Goal: Task Accomplishment & Management: Use online tool/utility

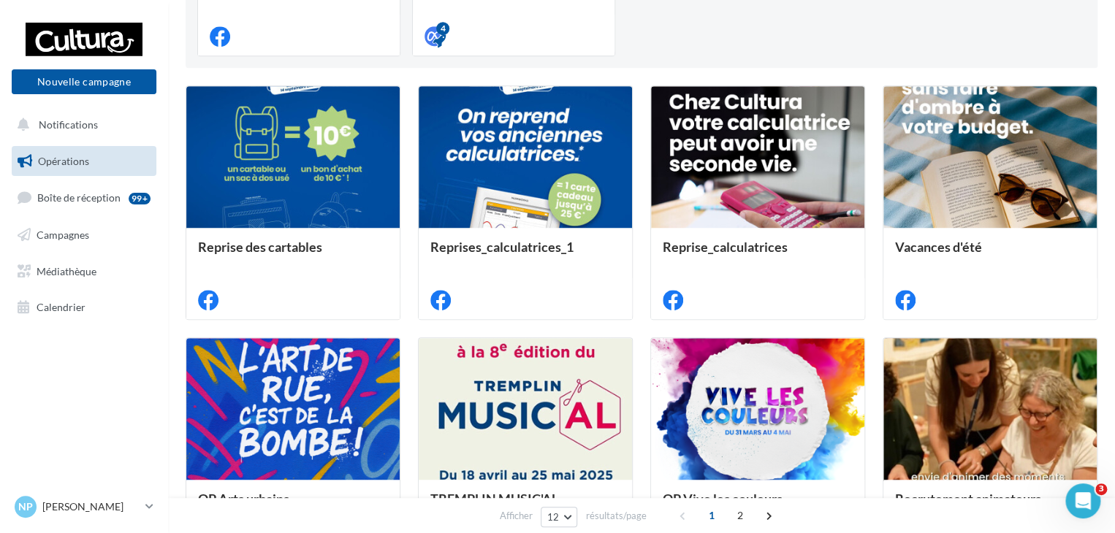
scroll to position [365, 0]
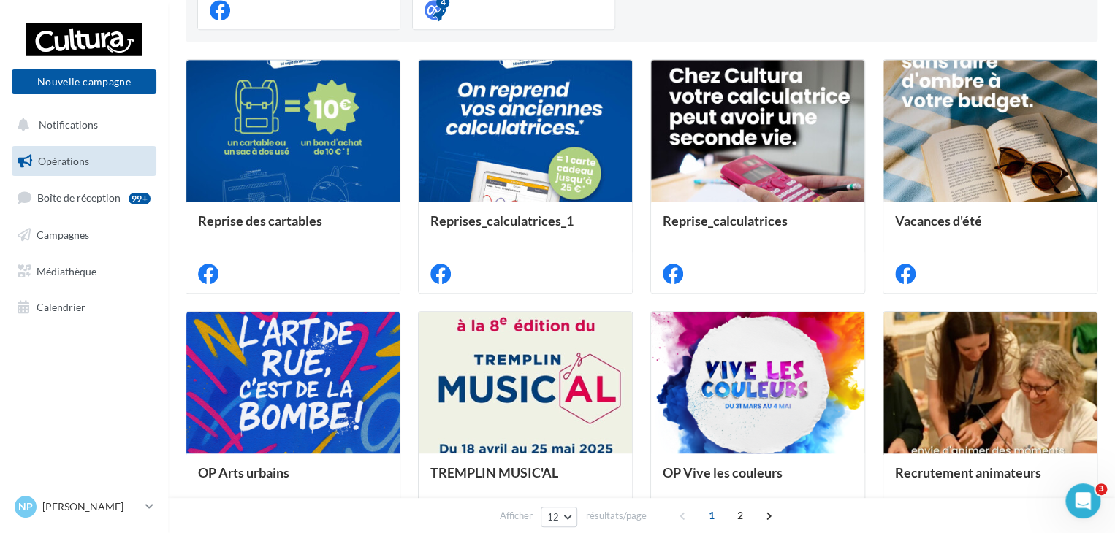
click at [64, 218] on ul "Opérations Boîte de réception 99+ Campagnes Médiathèque Calendrier" at bounding box center [84, 234] width 156 height 189
click at [69, 230] on span "Campagnes" at bounding box center [63, 235] width 53 height 12
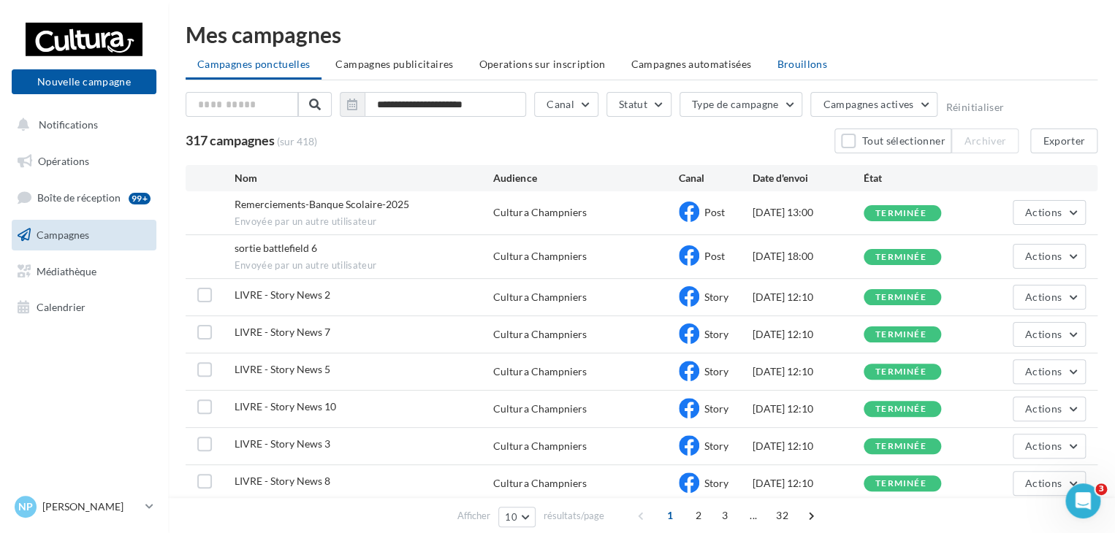
click at [788, 61] on span "Brouillons" at bounding box center [802, 64] width 50 height 12
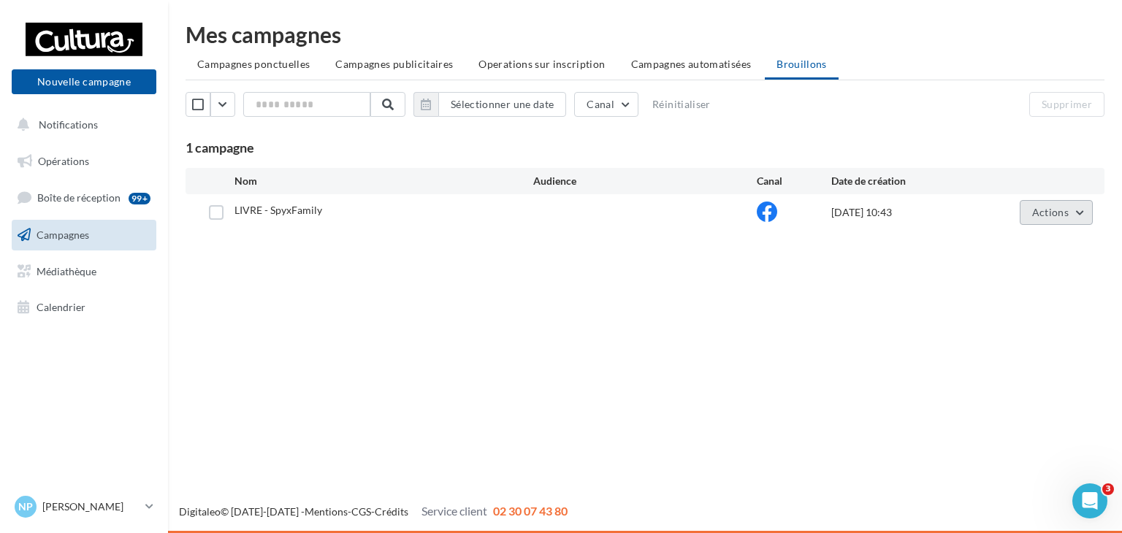
click at [1033, 214] on span "Actions" at bounding box center [1051, 212] width 37 height 12
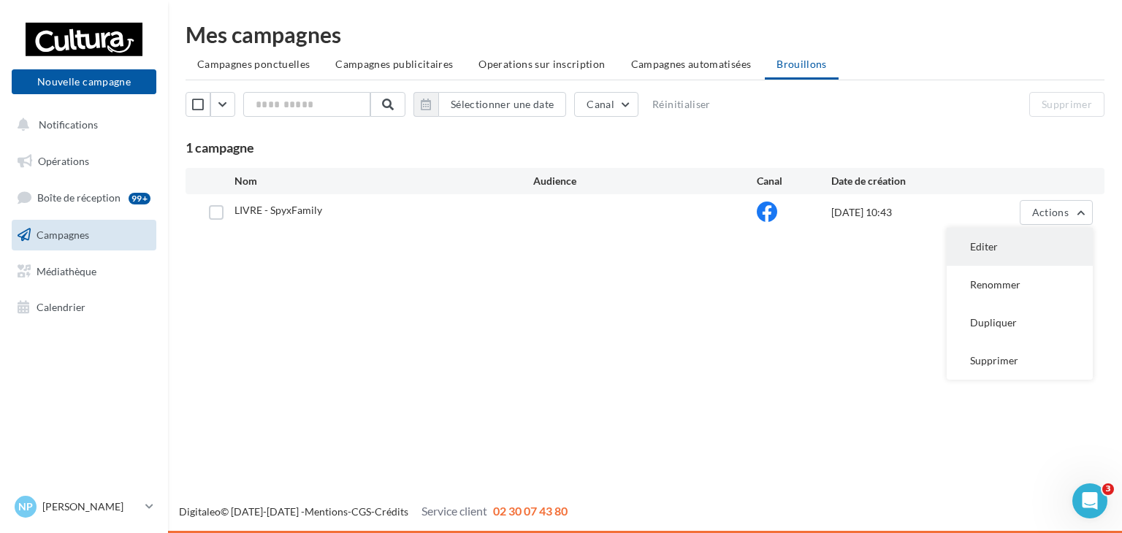
click at [1009, 252] on button "Editer" at bounding box center [1020, 247] width 146 height 38
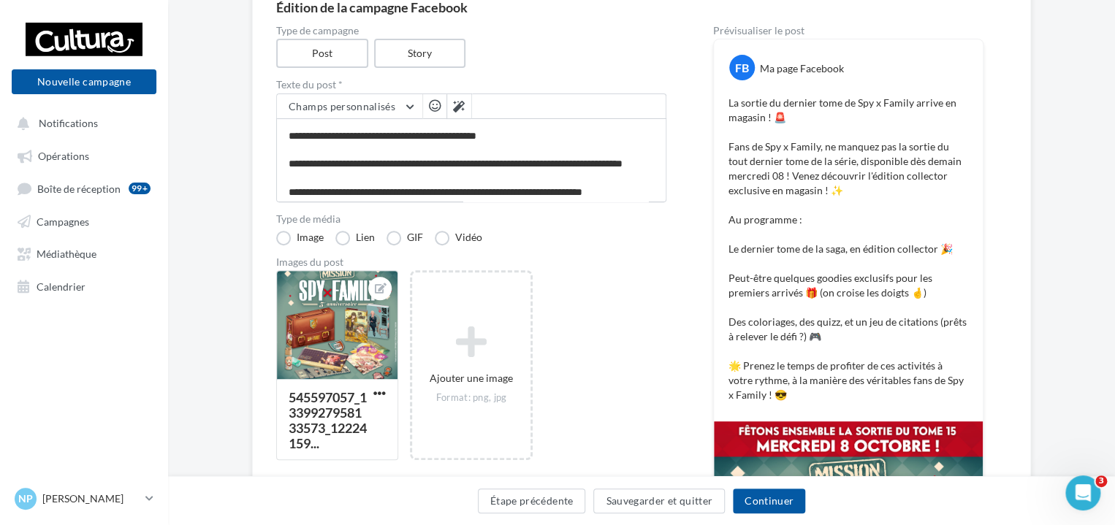
scroll to position [167, 0]
